Goal: Download file/media

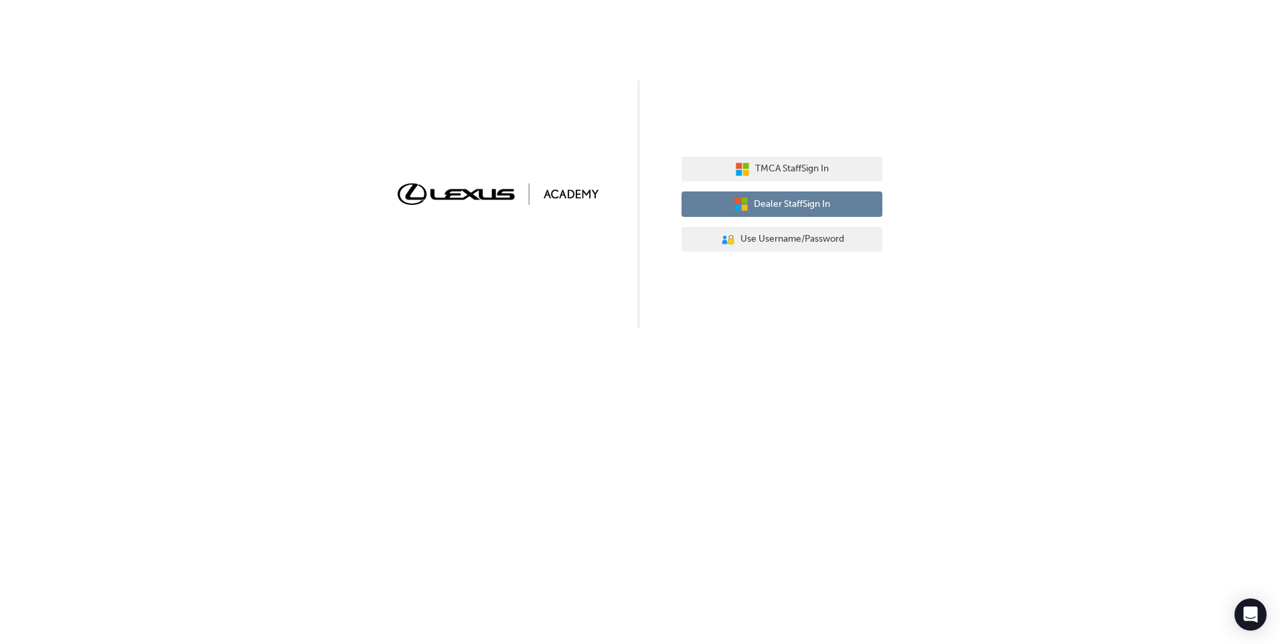
click at [744, 197] on icon "button" at bounding box center [740, 204] width 15 height 15
